Goal: Communication & Community: Answer question/provide support

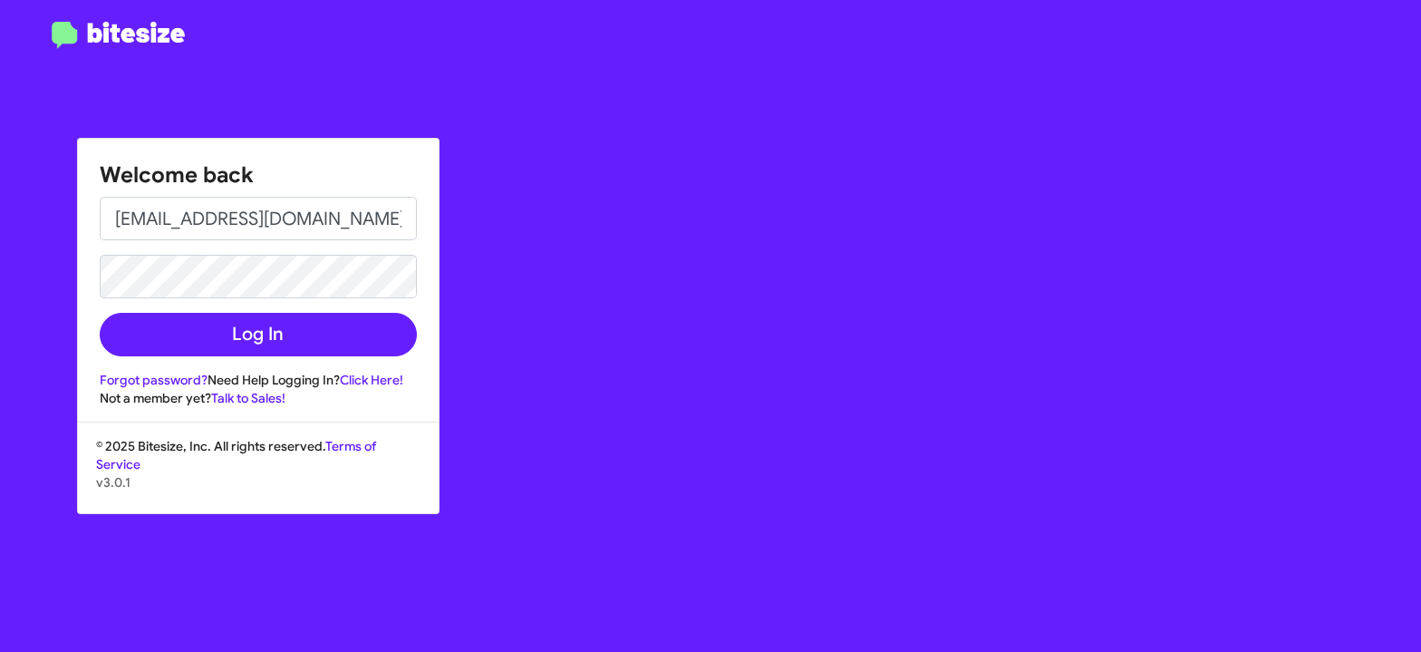
type input "[EMAIL_ADDRESS][DOMAIN_NAME]"
click at [100, 313] on button "Log In" at bounding box center [258, 335] width 317 height 44
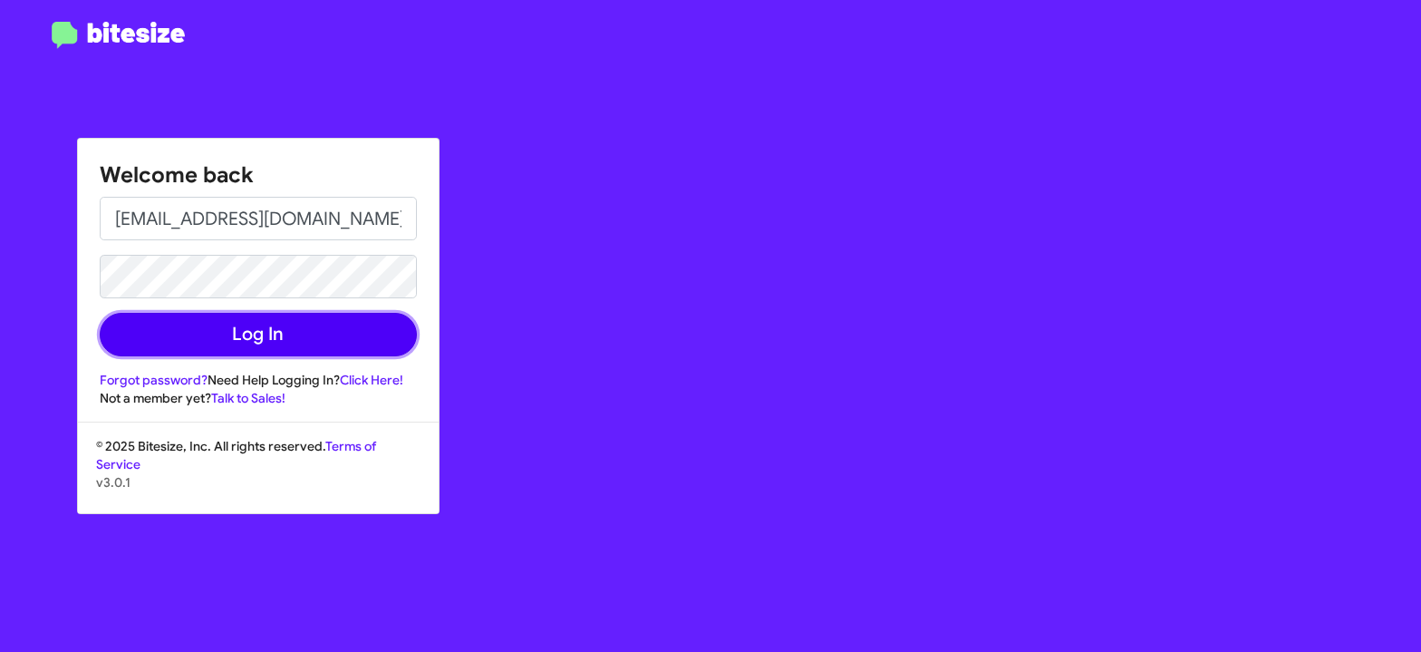
click at [224, 332] on button "Log In" at bounding box center [258, 335] width 317 height 44
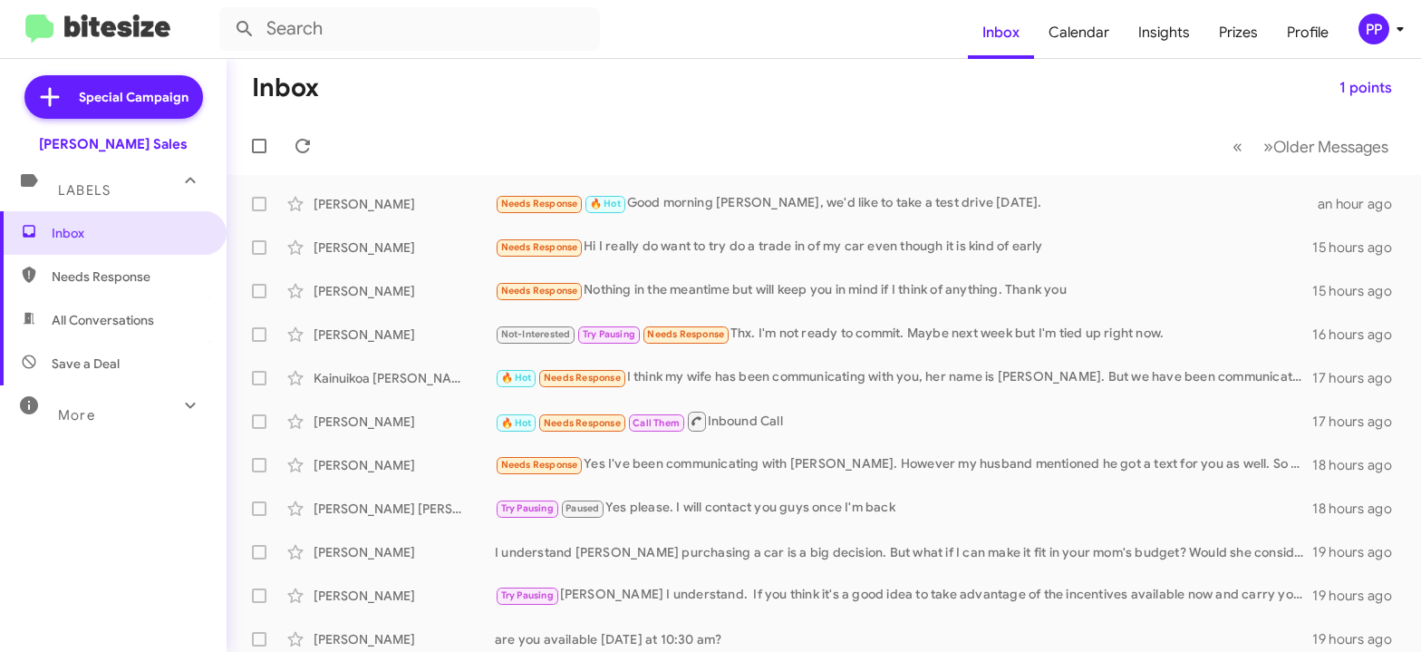
click at [99, 314] on span "All Conversations" at bounding box center [103, 320] width 102 height 18
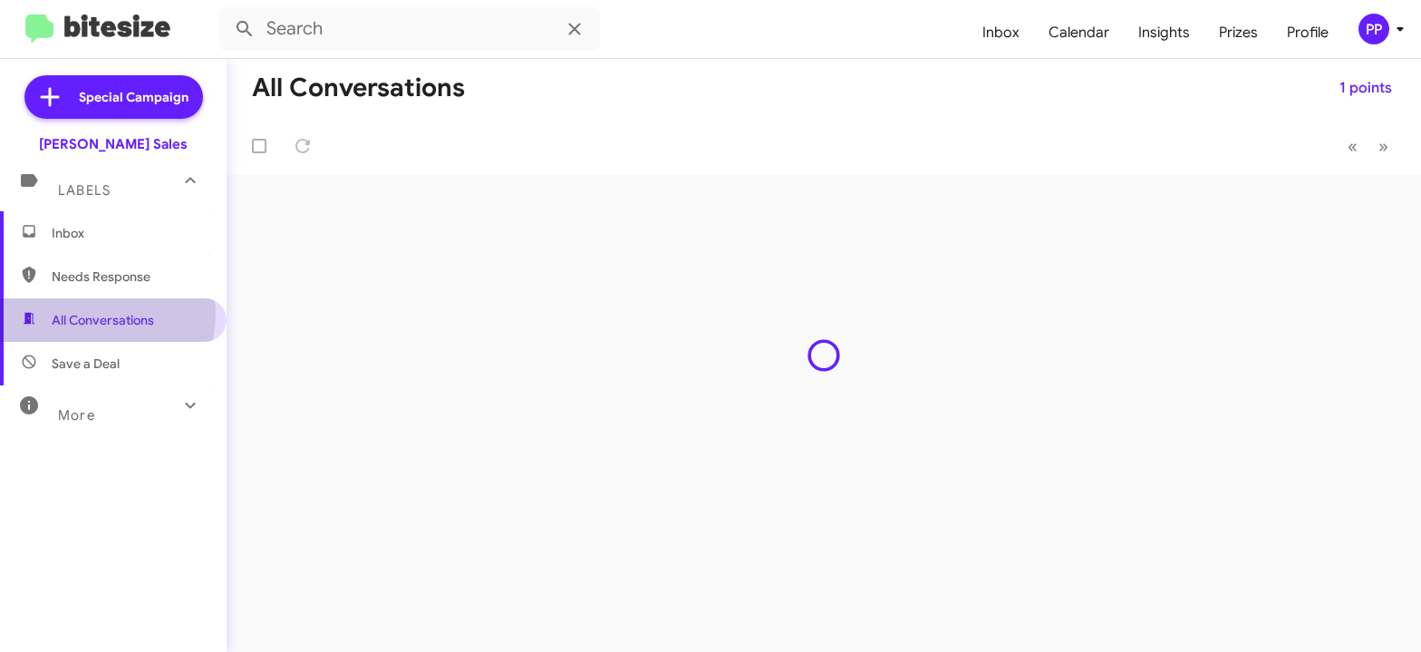
type input "in:all-conversations"
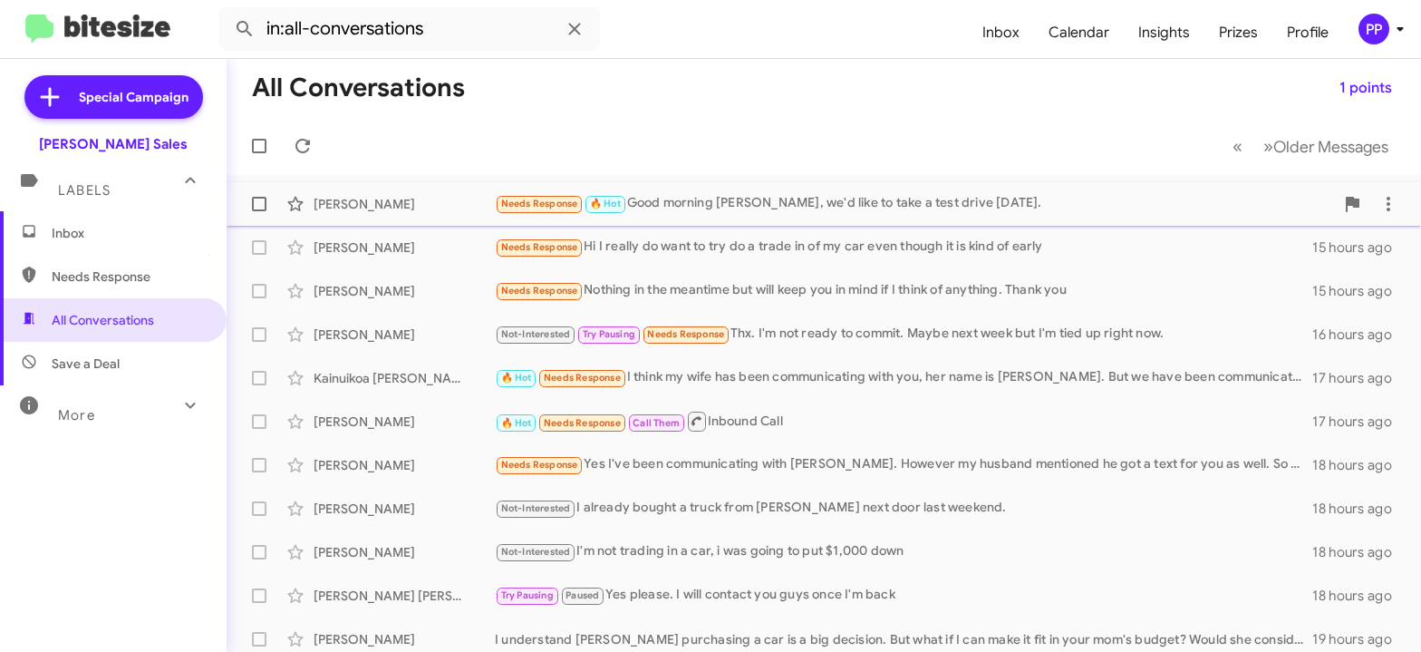
click at [662, 198] on div "Needs Response 🔥 Hot Good morning [PERSON_NAME], we'd like to take a test drive…" at bounding box center [914, 203] width 839 height 21
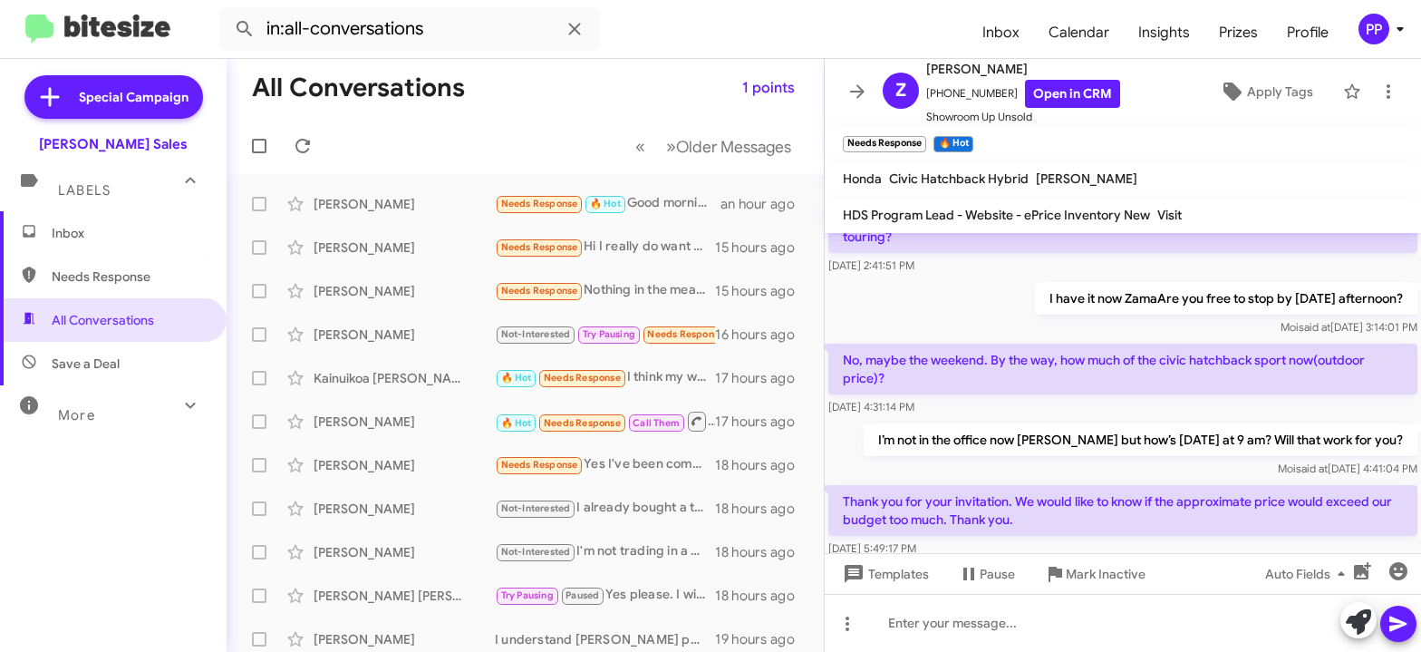
scroll to position [1162, 0]
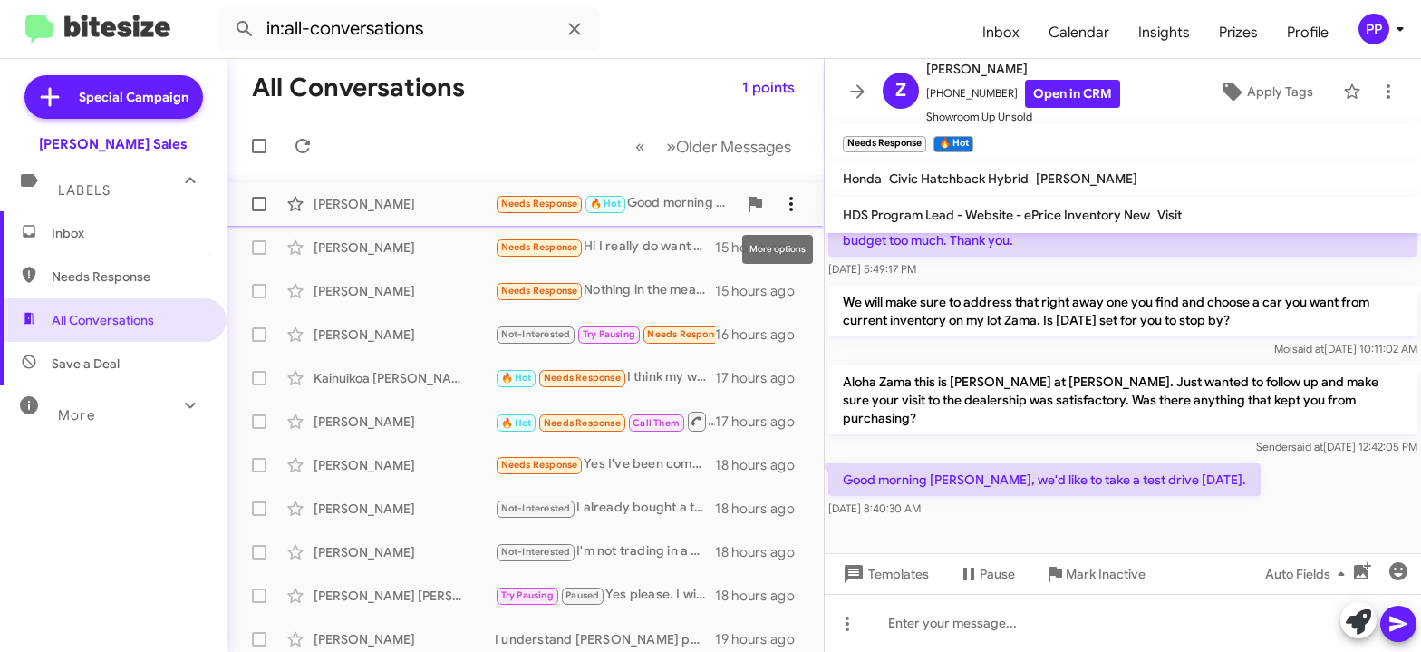
click at [780, 200] on icon at bounding box center [791, 204] width 22 height 22
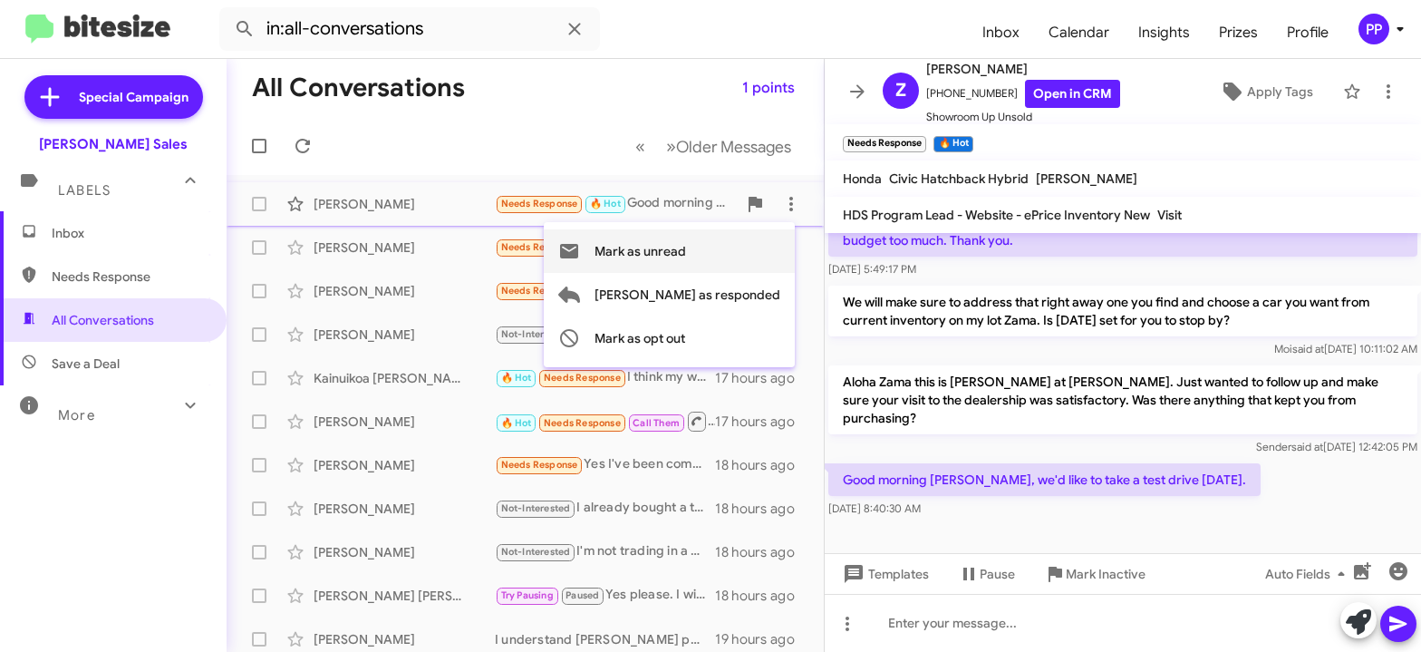
click at [686, 248] on span "Mark as unread" at bounding box center [641, 251] width 92 height 44
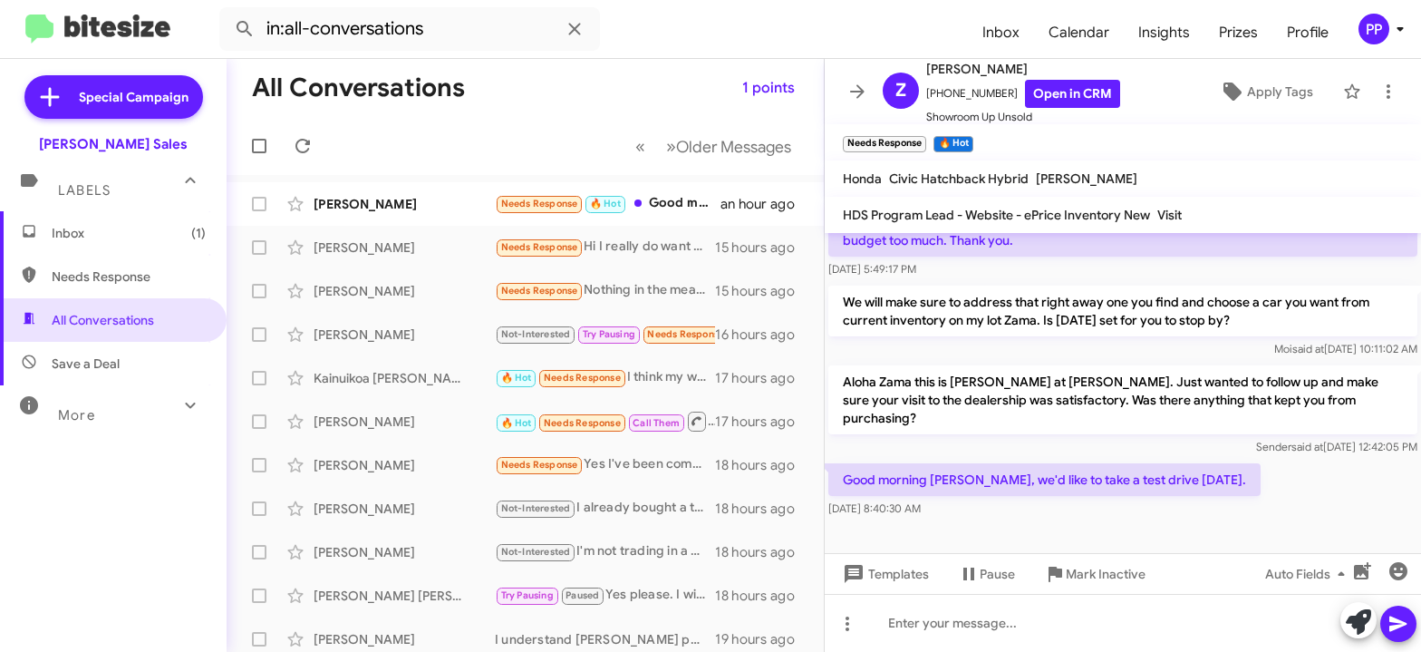
click at [64, 236] on span "Inbox (1)" at bounding box center [129, 233] width 154 height 18
